Goal: Task Accomplishment & Management: Use online tool/utility

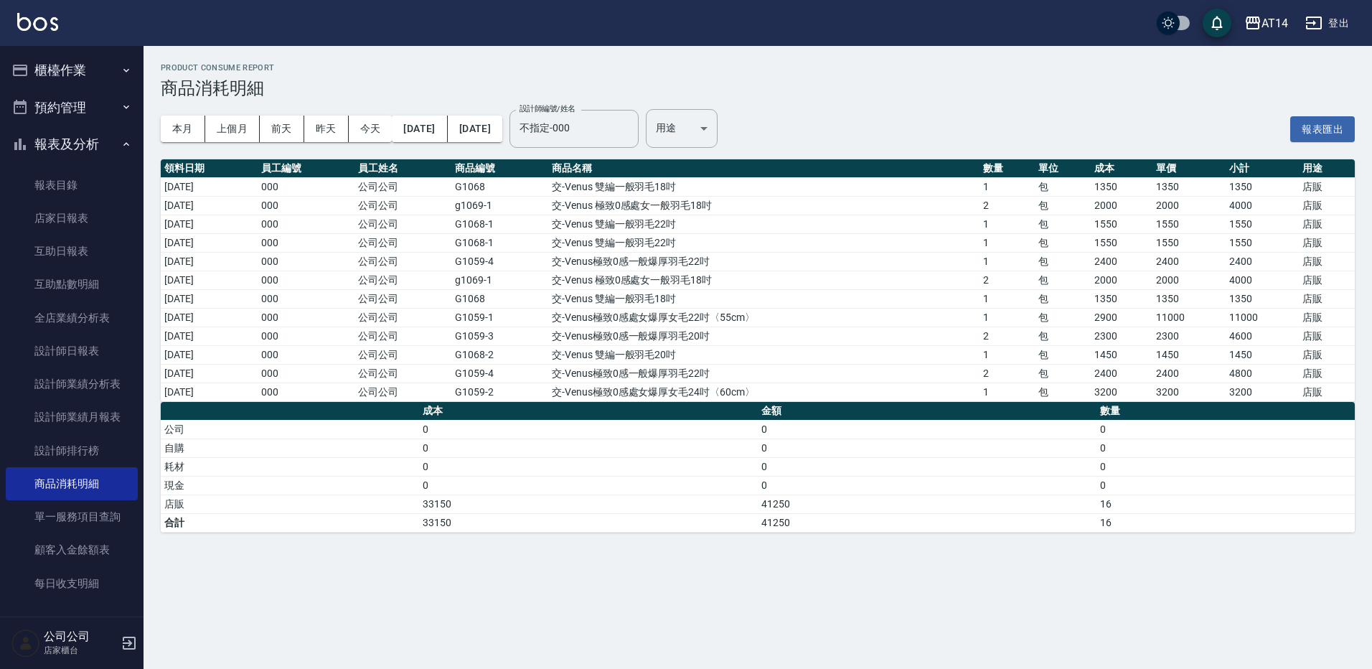
click at [58, 86] on button "櫃檯作業" at bounding box center [72, 70] width 132 height 37
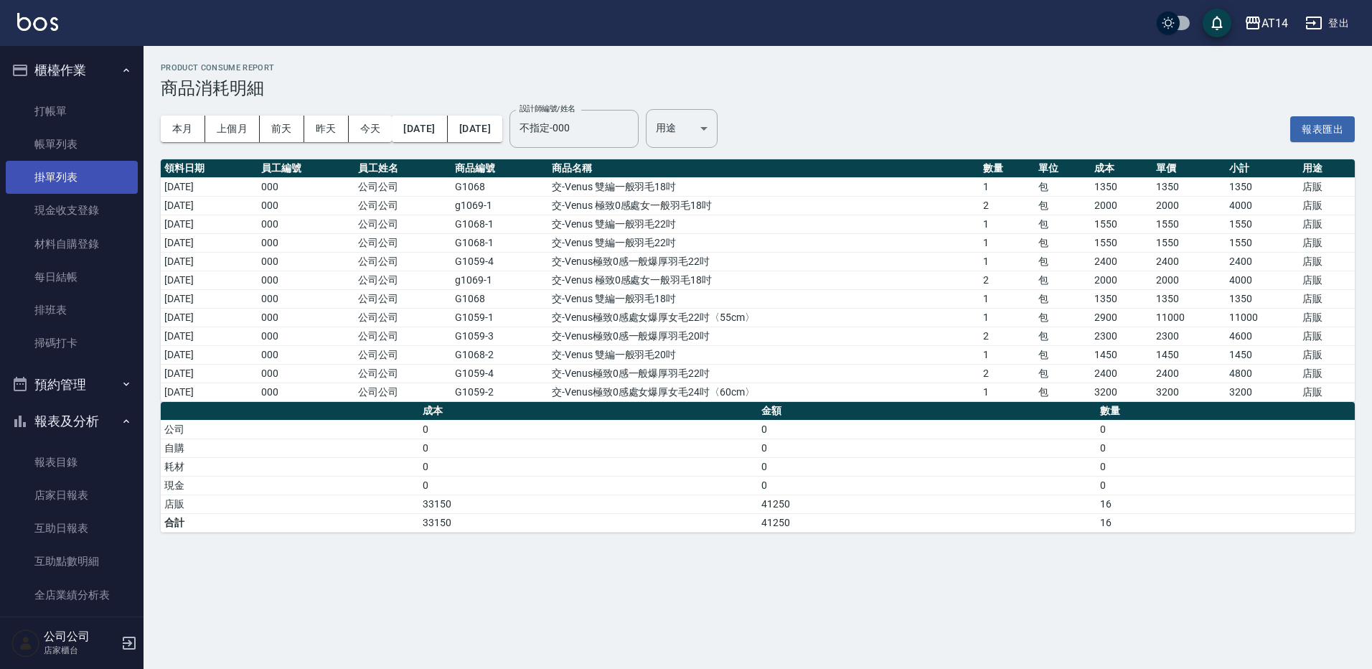
click at [72, 115] on link "打帳單" at bounding box center [72, 111] width 132 height 33
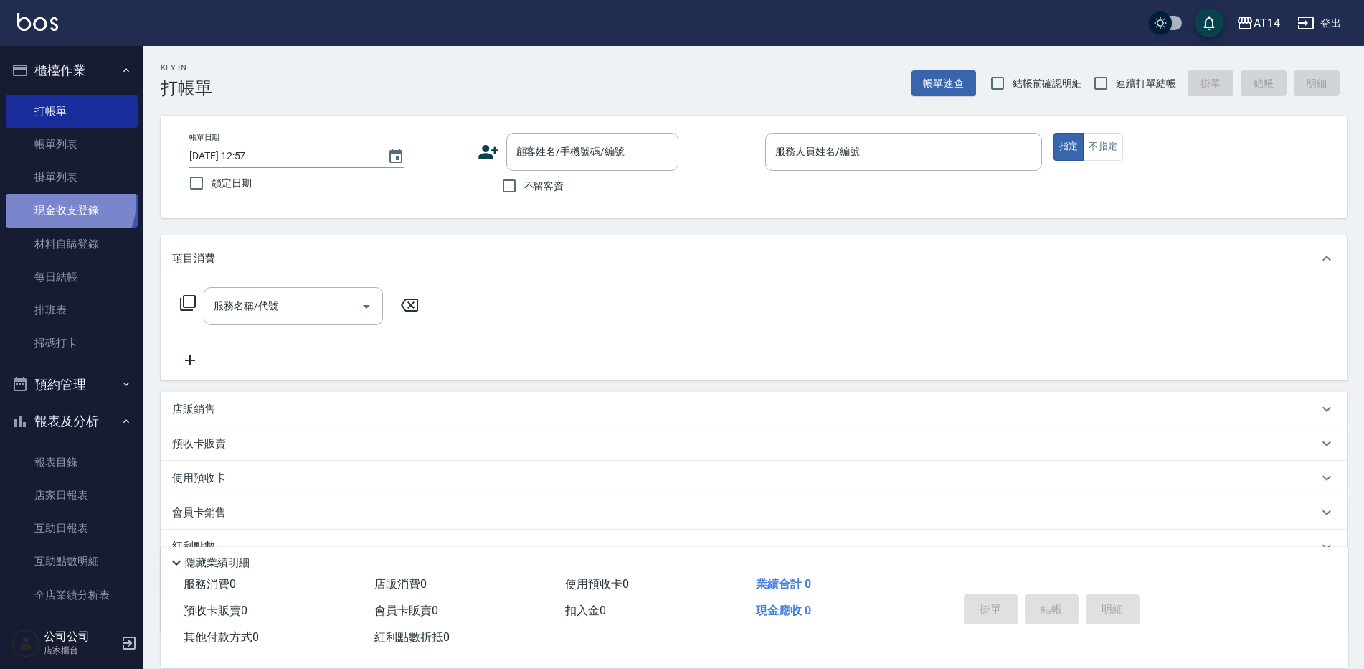
click at [63, 202] on link "現金收支登錄" at bounding box center [72, 210] width 132 height 33
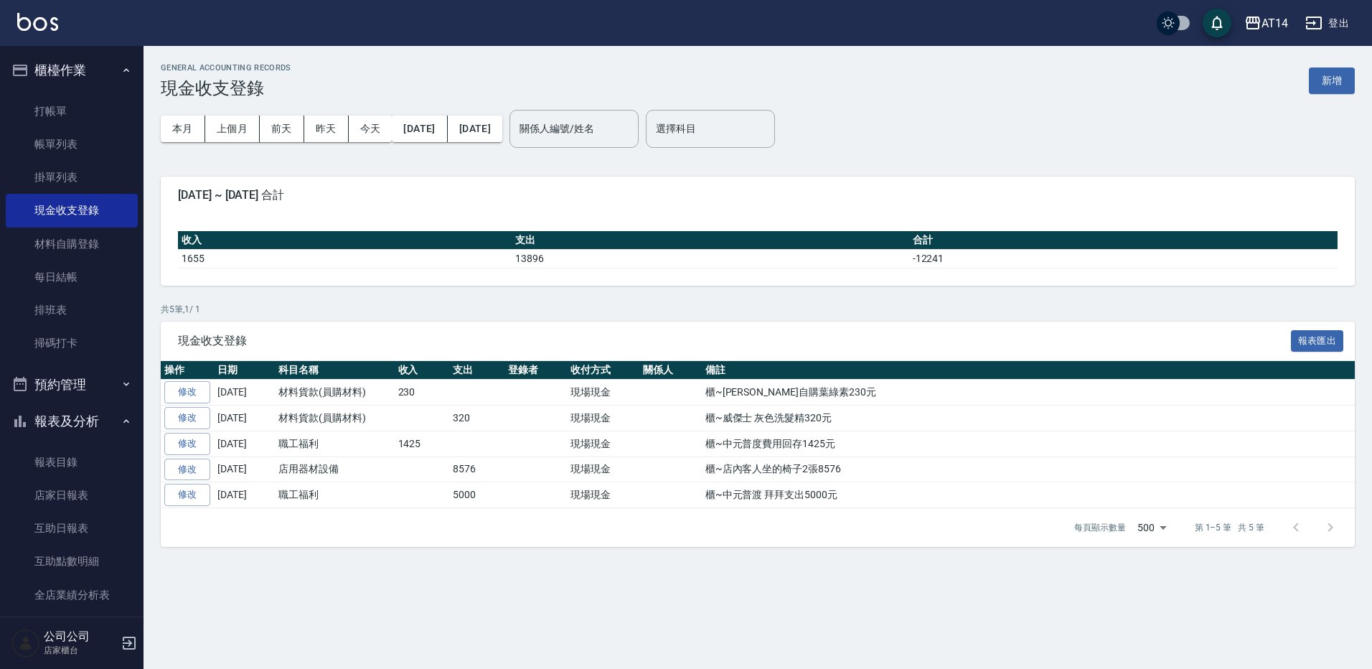
click at [1336, 100] on div "本月 上個月 [DATE] [DATE] [DATE] [DATE] [DATE] 關係人編號/姓名 關係人編號/姓名 選擇科目 選擇科目" at bounding box center [758, 128] width 1194 height 61
click at [1328, 79] on button "新增" at bounding box center [1332, 80] width 46 height 27
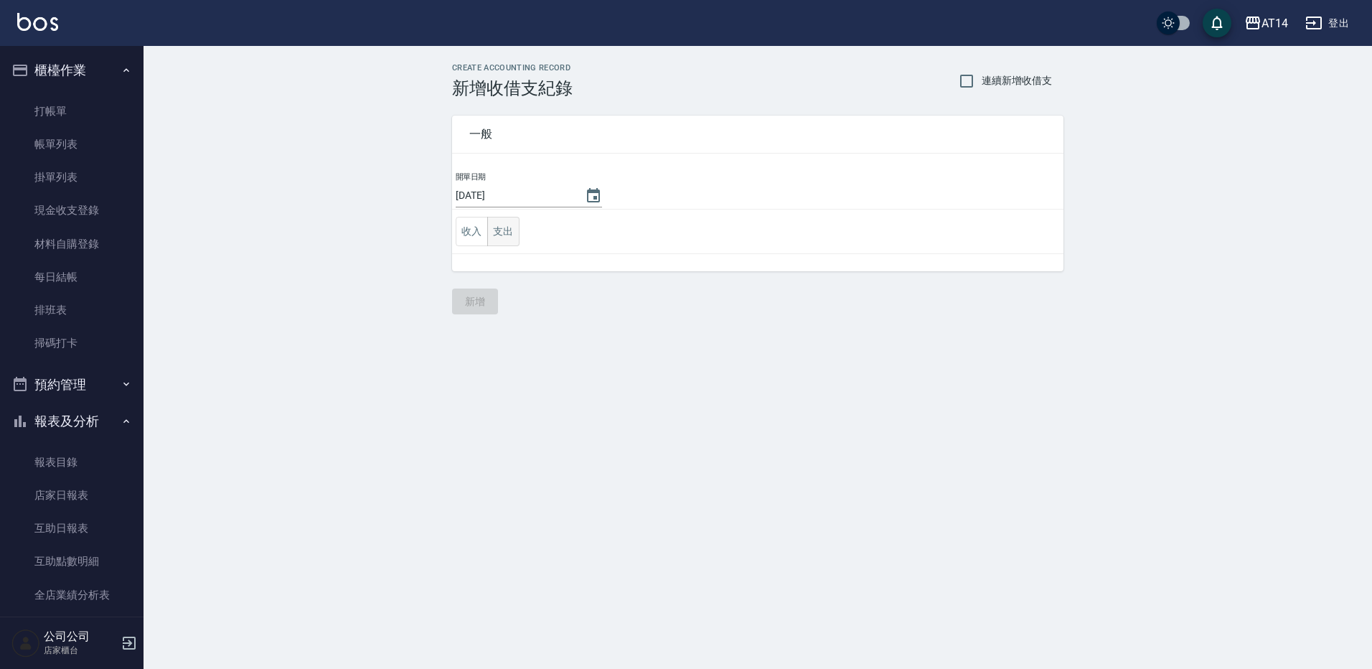
click at [498, 238] on button "支出" at bounding box center [503, 231] width 32 height 29
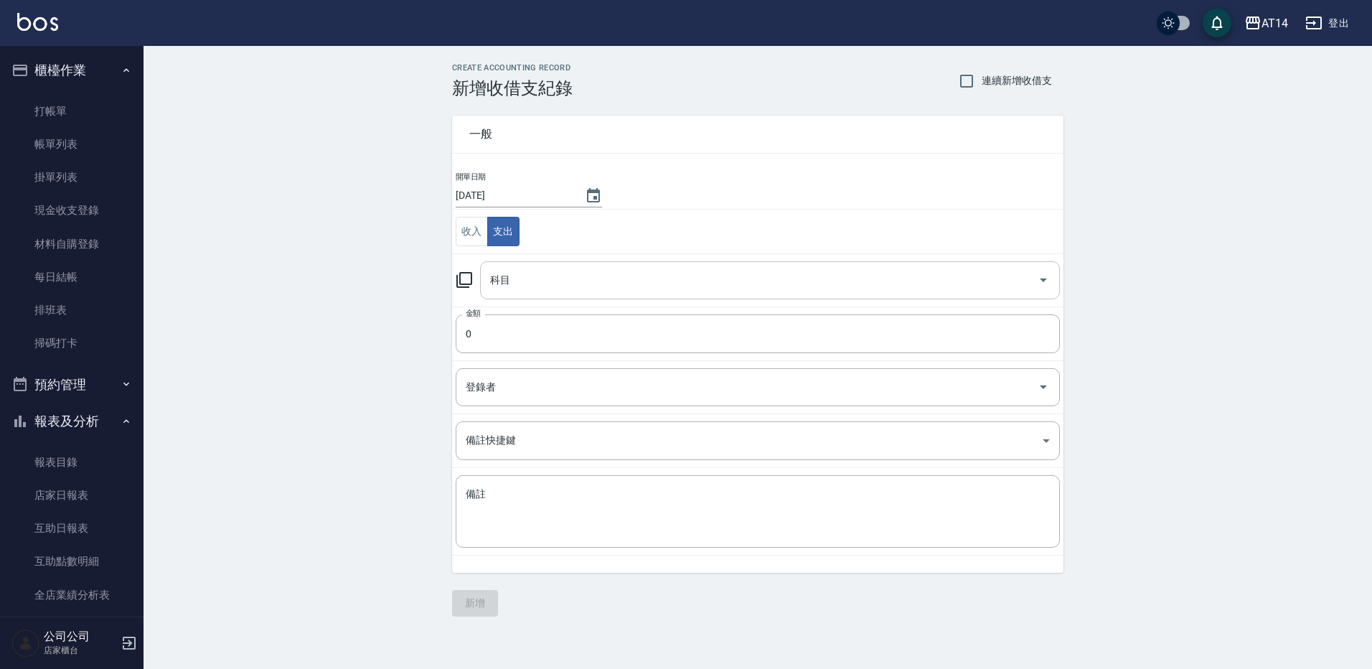
click at [561, 280] on input "科目" at bounding box center [758, 280] width 545 height 25
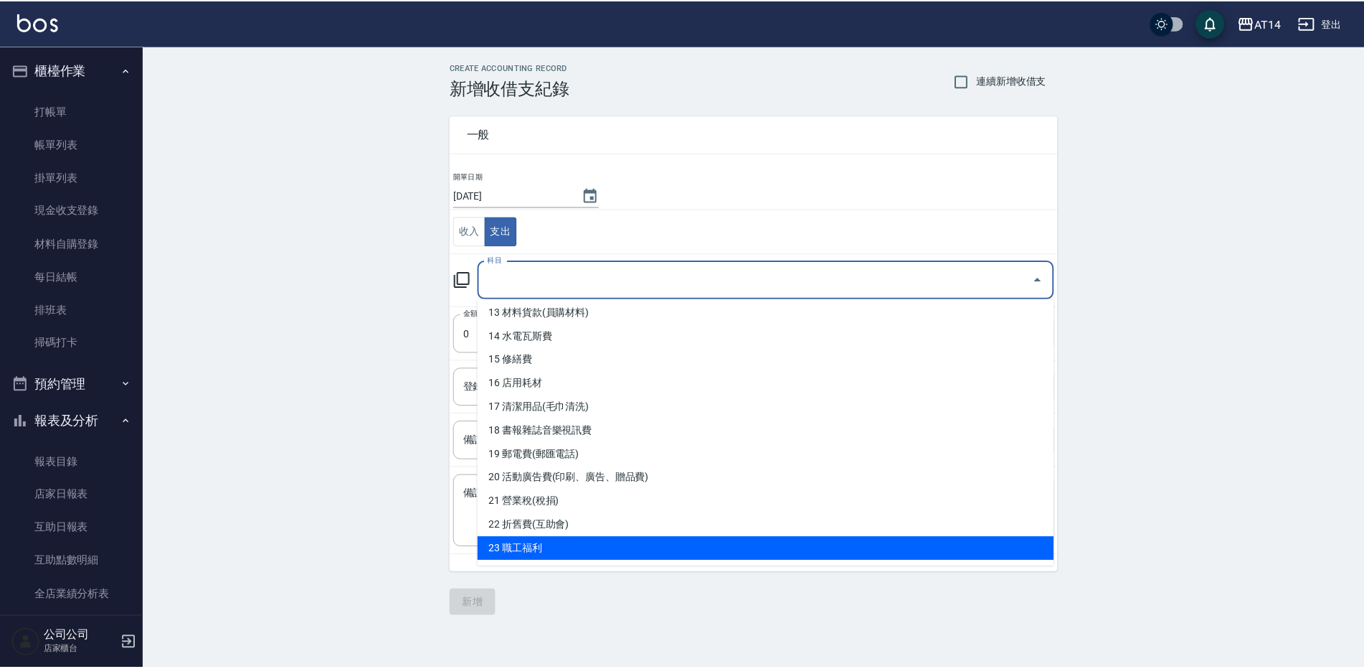
scroll to position [287, 0]
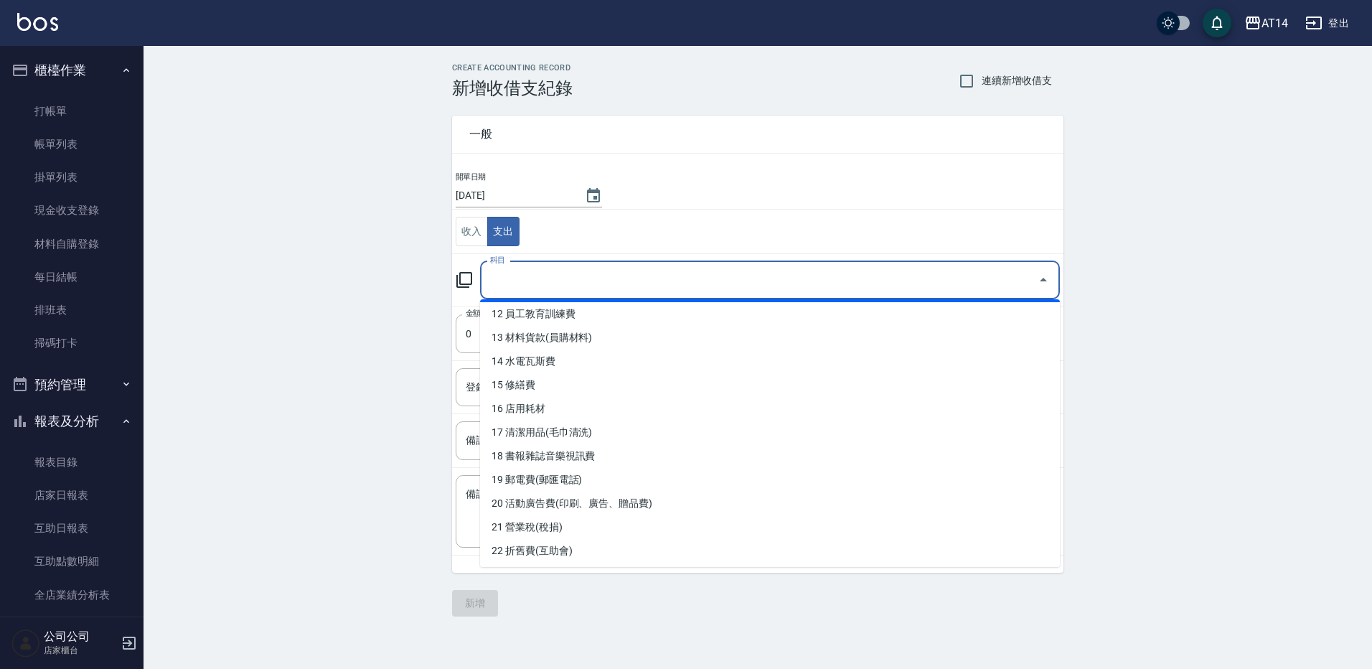
click at [582, 286] on input "科目" at bounding box center [758, 280] width 545 height 25
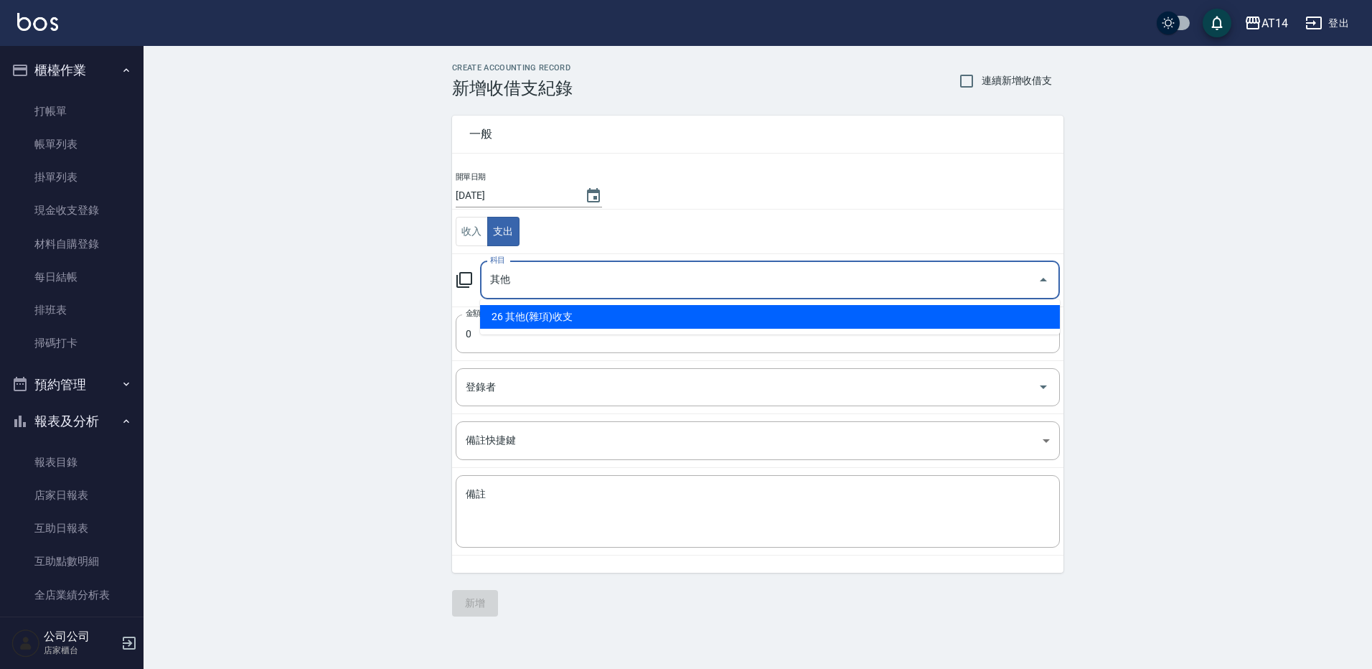
click at [730, 329] on ul "26 其他(雜項)收支" at bounding box center [770, 316] width 580 height 35
click at [709, 312] on li "26 其他(雜項)收支" at bounding box center [770, 317] width 580 height 24
type input "26 其他(雜項)收支"
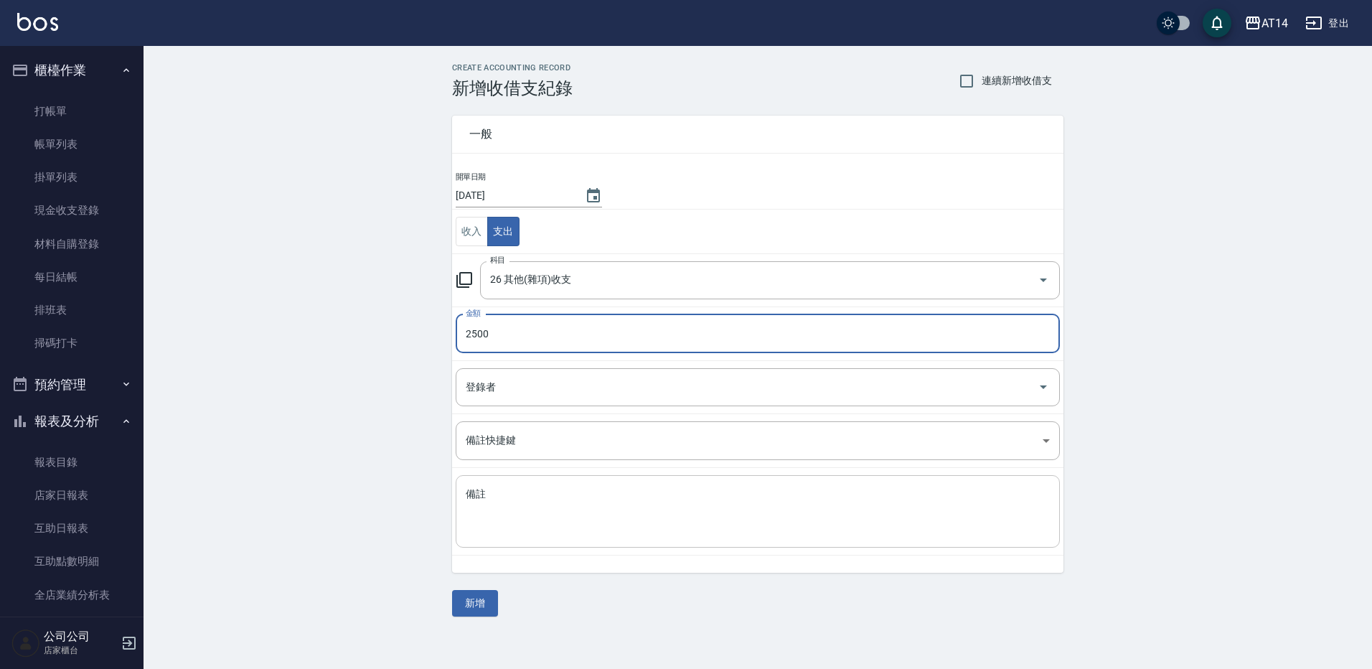
type input "2500"
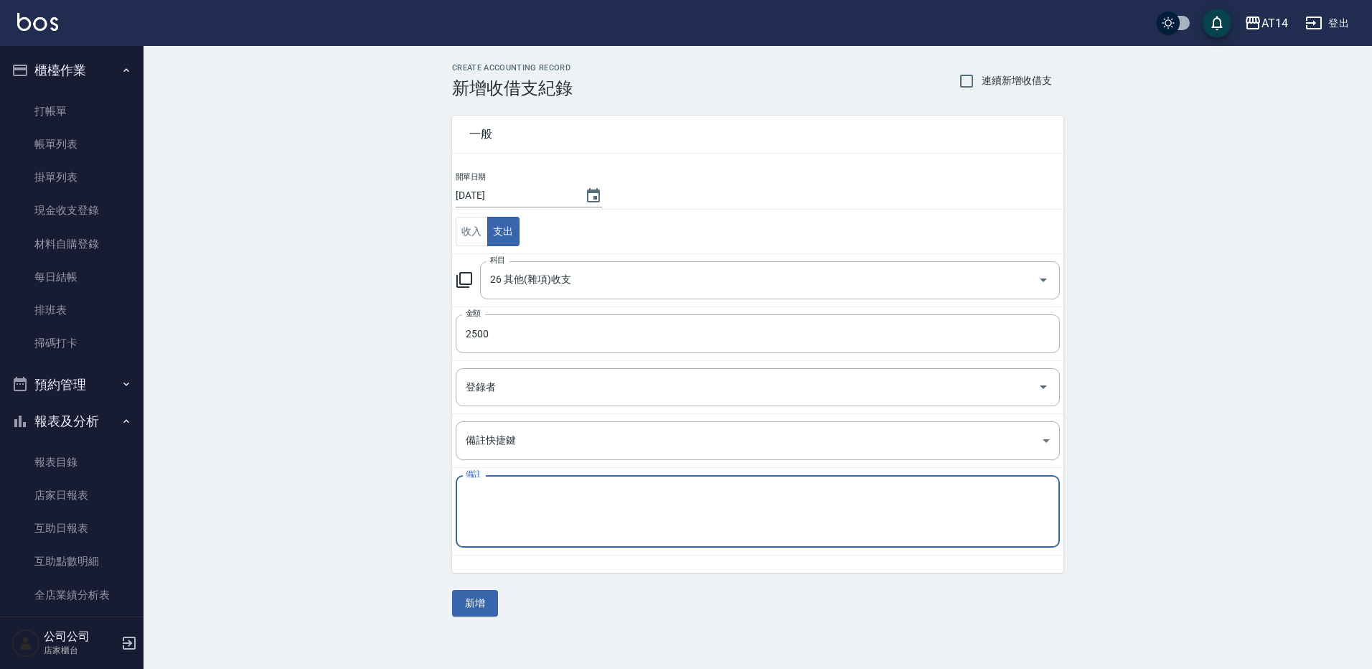
click at [608, 501] on textarea "備註" at bounding box center [758, 511] width 584 height 49
type textarea "e"
type textarea "櫃~宿舍洗冷氣2500元"
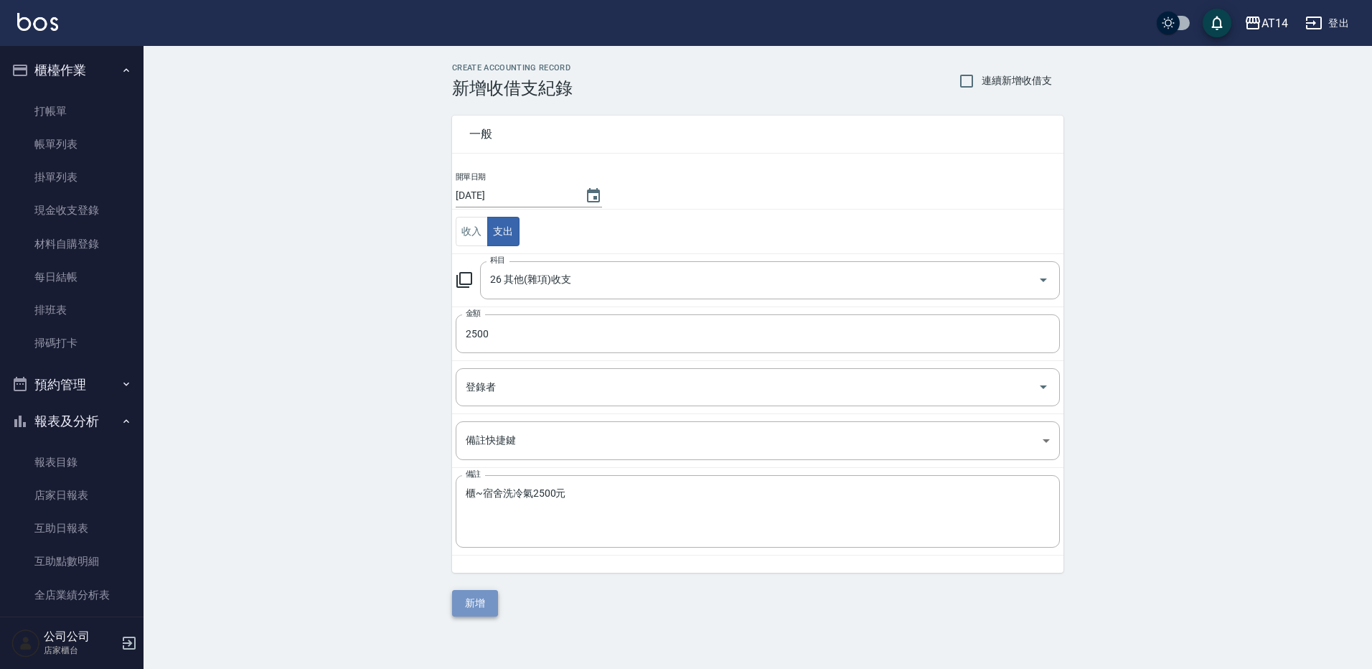
click at [478, 595] on button "新增" at bounding box center [475, 603] width 46 height 27
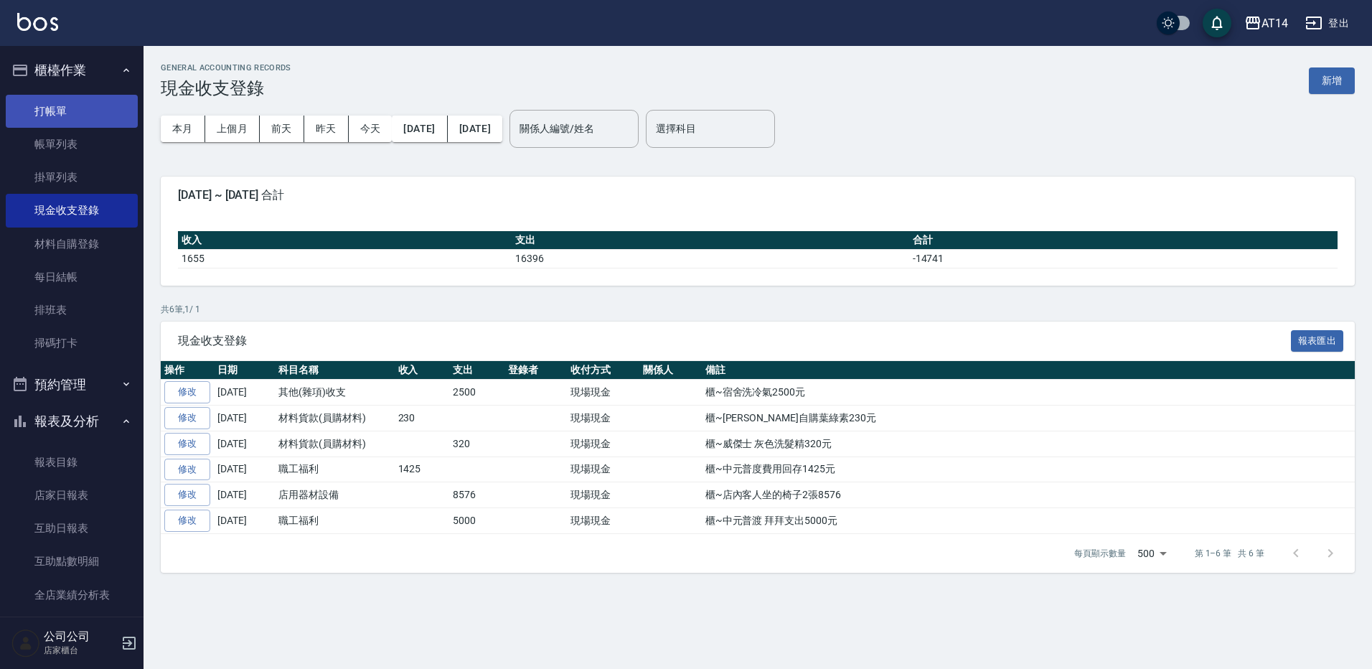
click at [48, 114] on link "打帳單" at bounding box center [72, 111] width 132 height 33
